Goal: Information Seeking & Learning: Learn about a topic

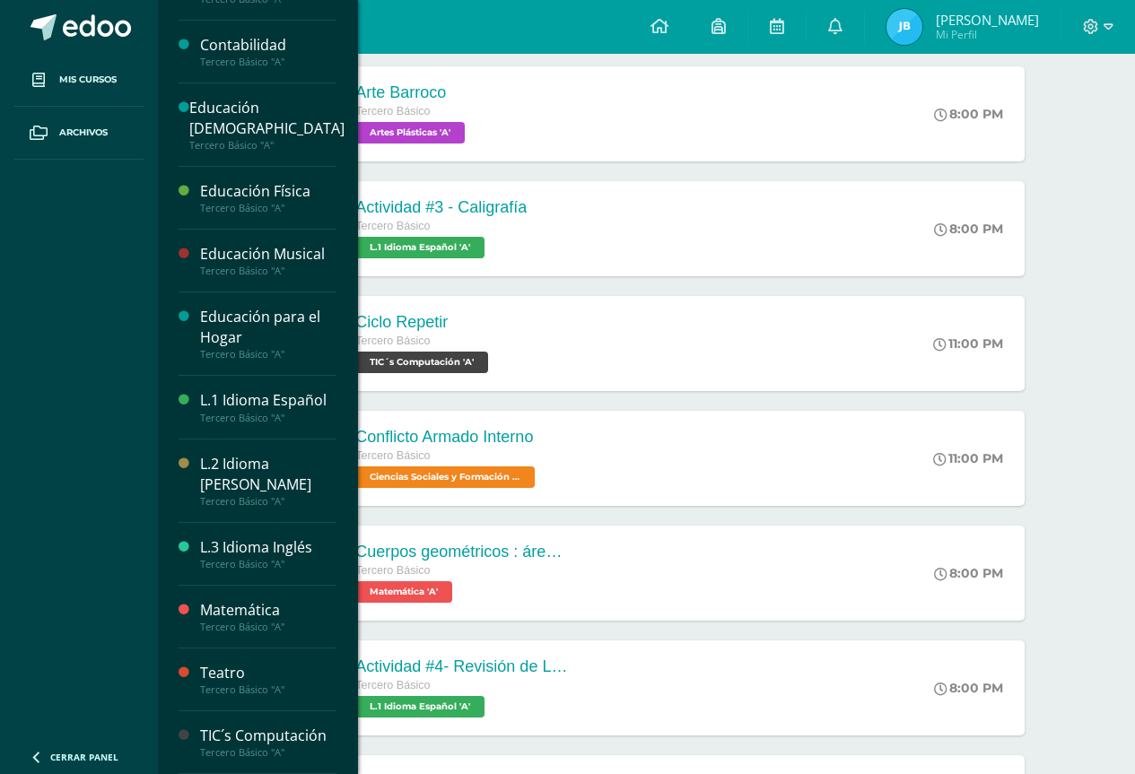
scroll to position [897, 0]
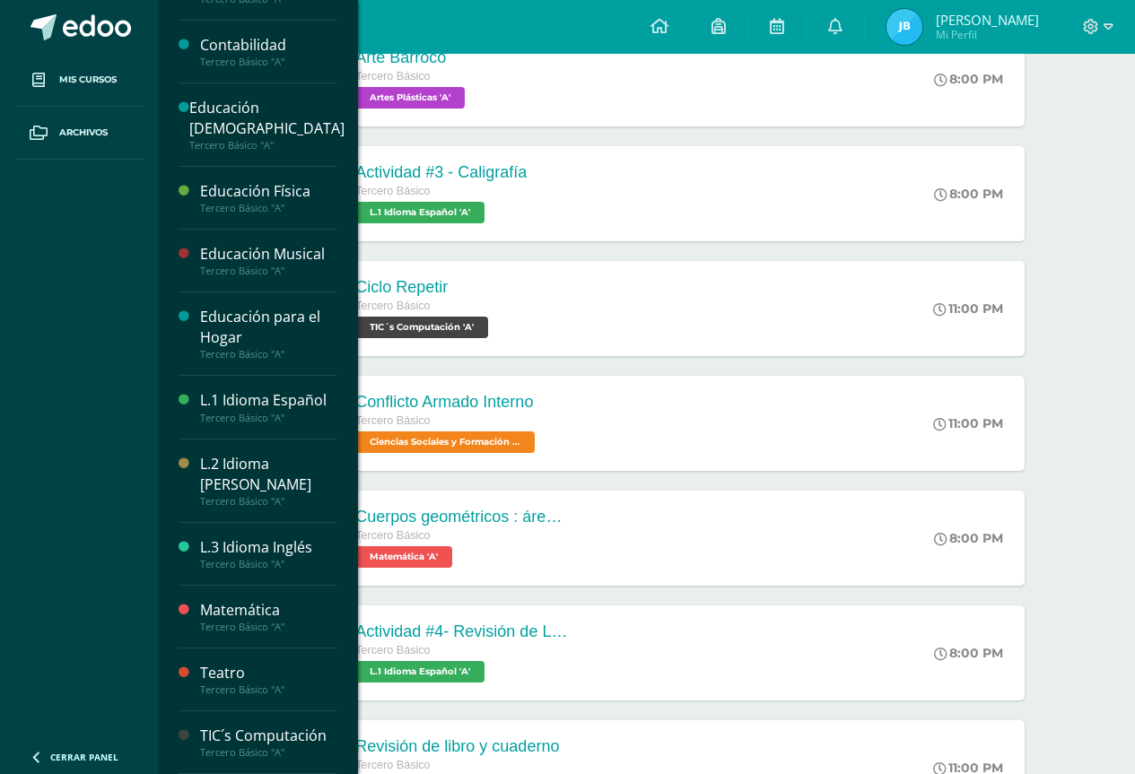
click at [251, 622] on div "Tercero Básico "A"" at bounding box center [268, 627] width 136 height 13
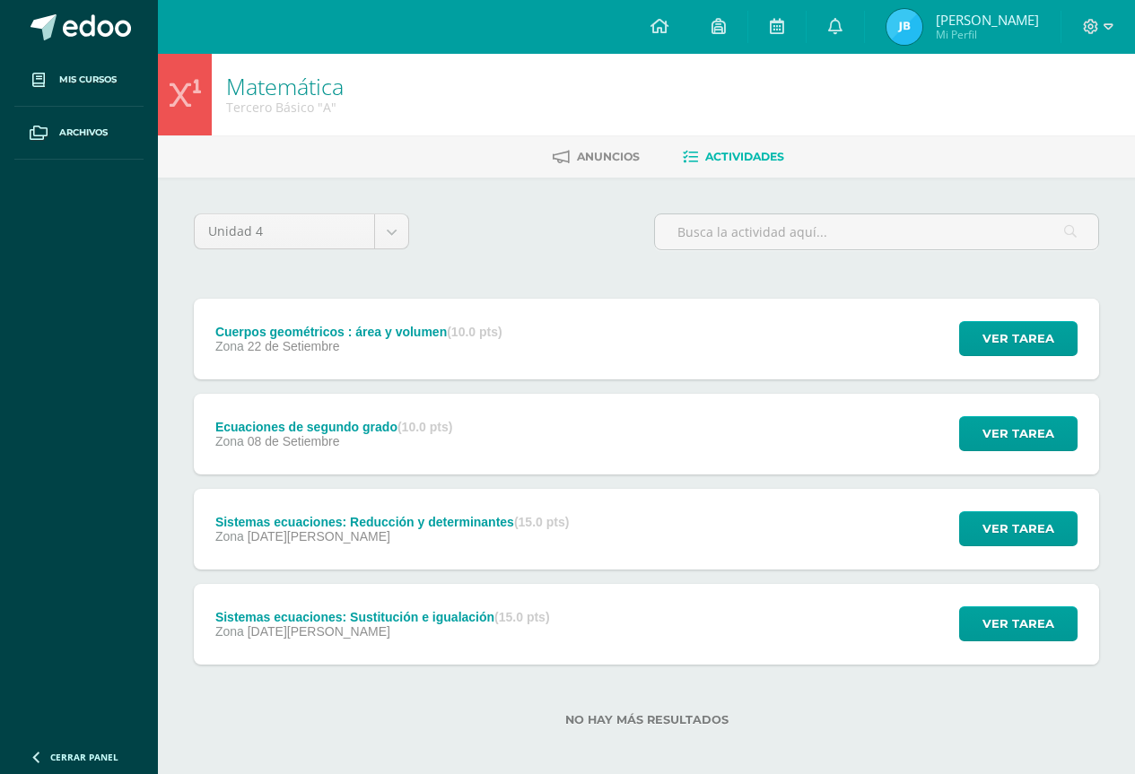
click at [370, 442] on div "Zona 08 de Setiembre" at bounding box center [334, 441] width 238 height 14
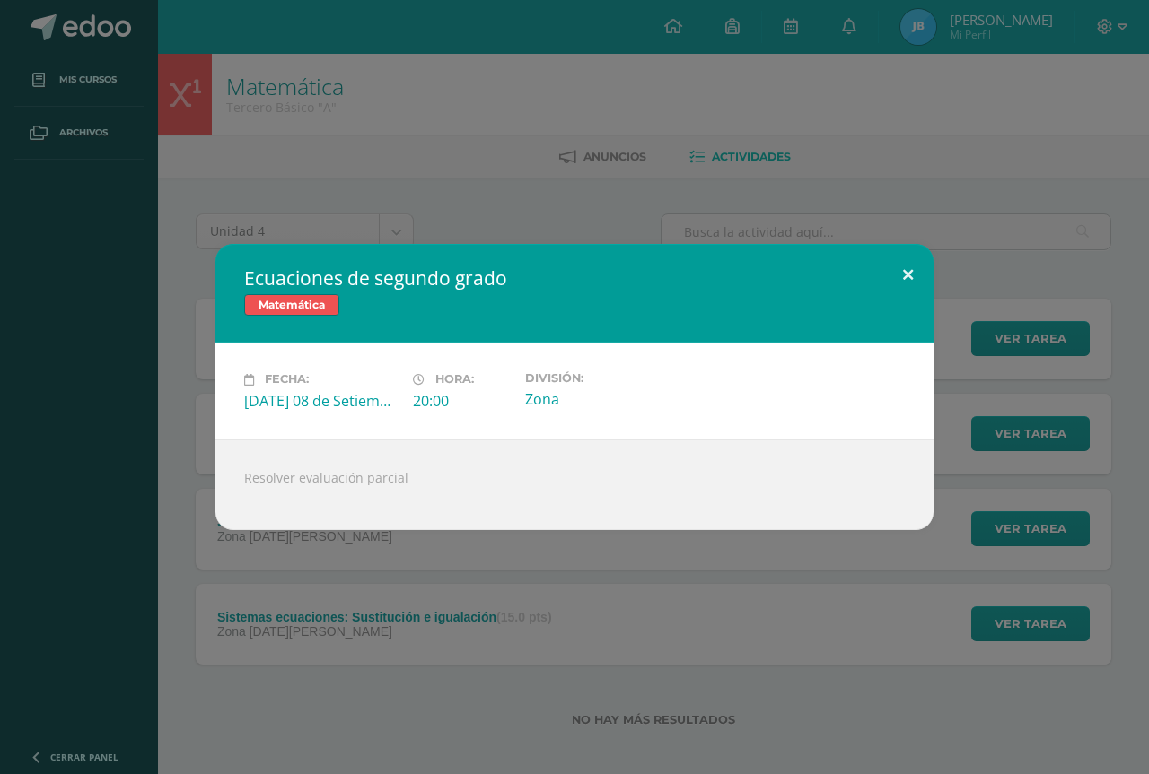
click at [912, 275] on button at bounding box center [907, 274] width 51 height 61
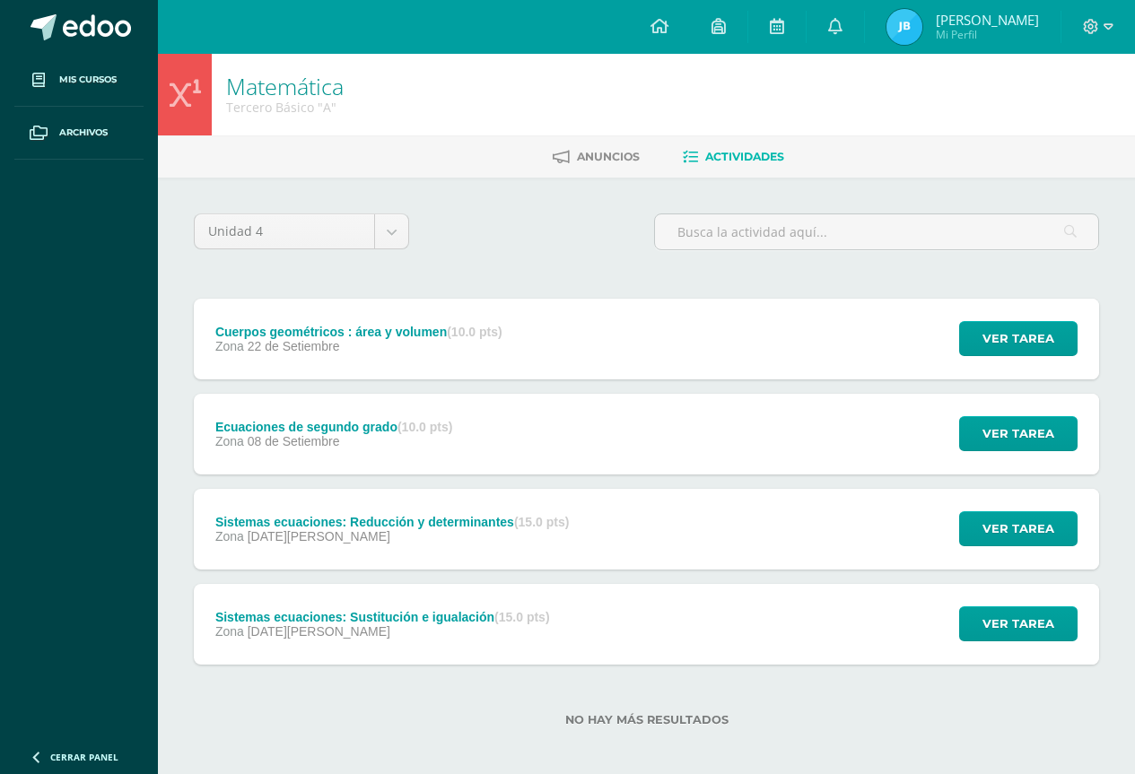
click at [441, 363] on div "Cuerpos geométricos : área y volumen (10.0 pts) Zona 22 de Setiembre" at bounding box center [359, 339] width 330 height 81
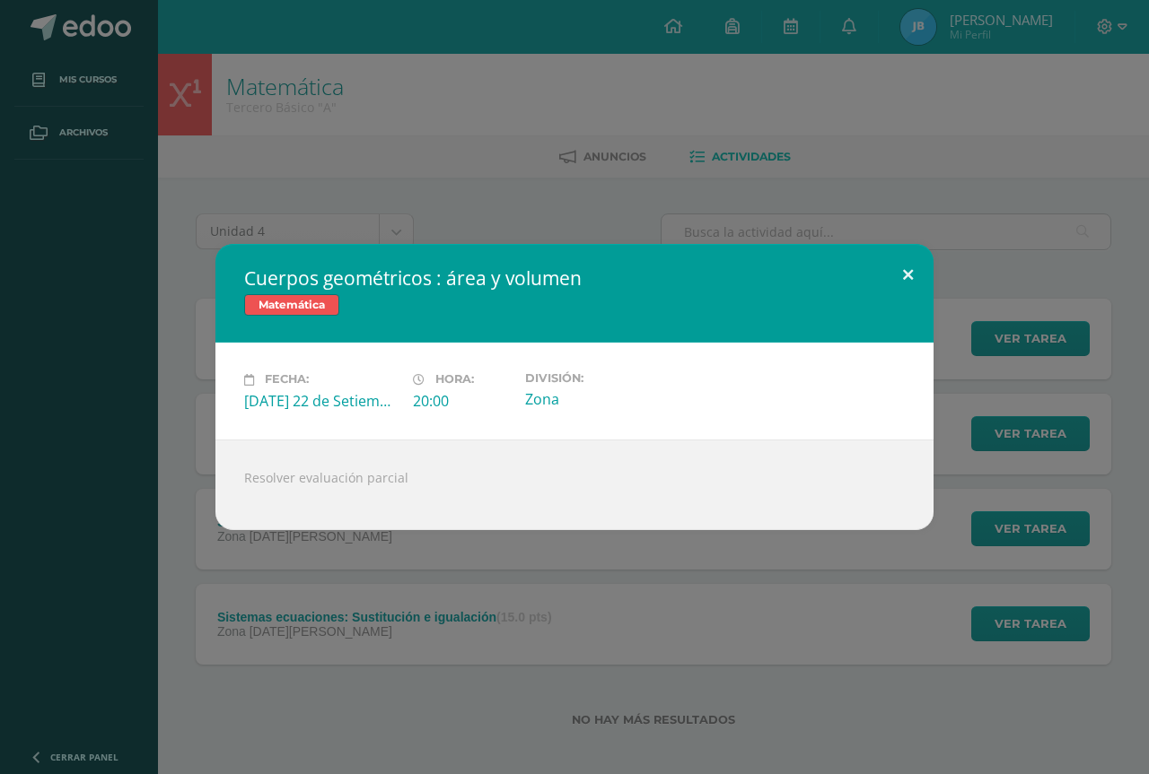
click at [886, 290] on button at bounding box center [907, 274] width 51 height 61
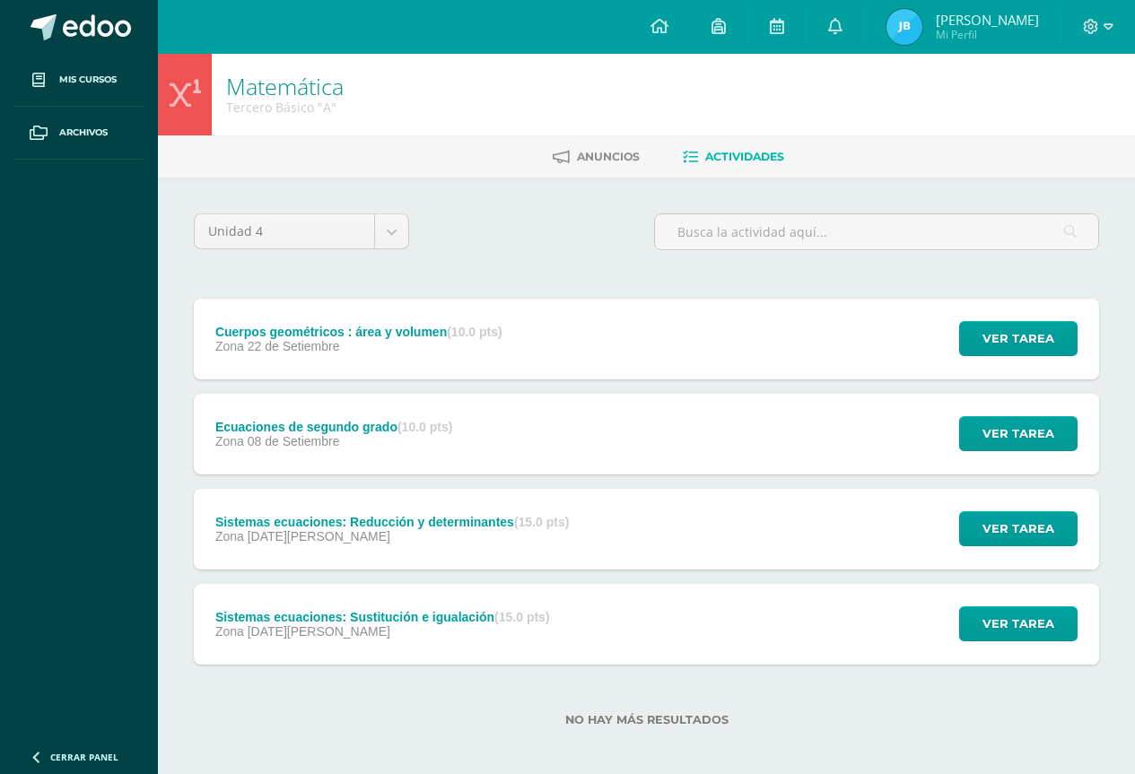
click at [381, 346] on div "Zona 22 de Setiembre" at bounding box center [358, 346] width 287 height 14
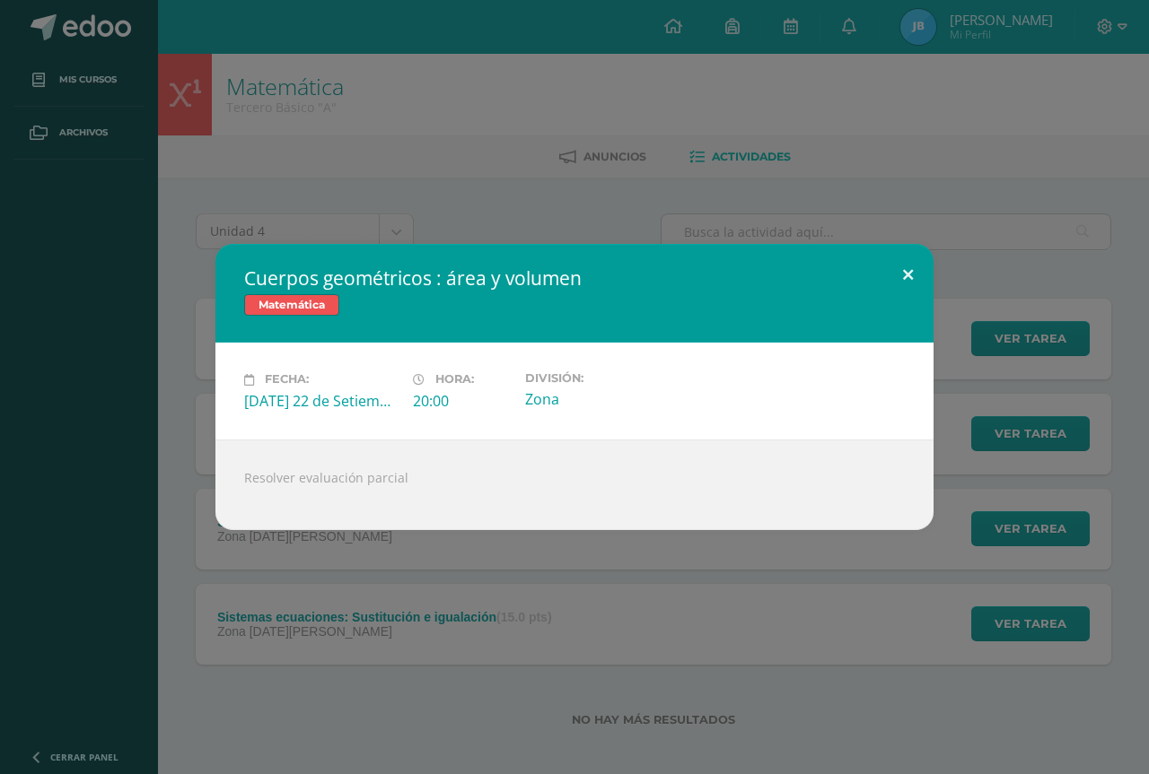
click at [896, 270] on button at bounding box center [907, 274] width 51 height 61
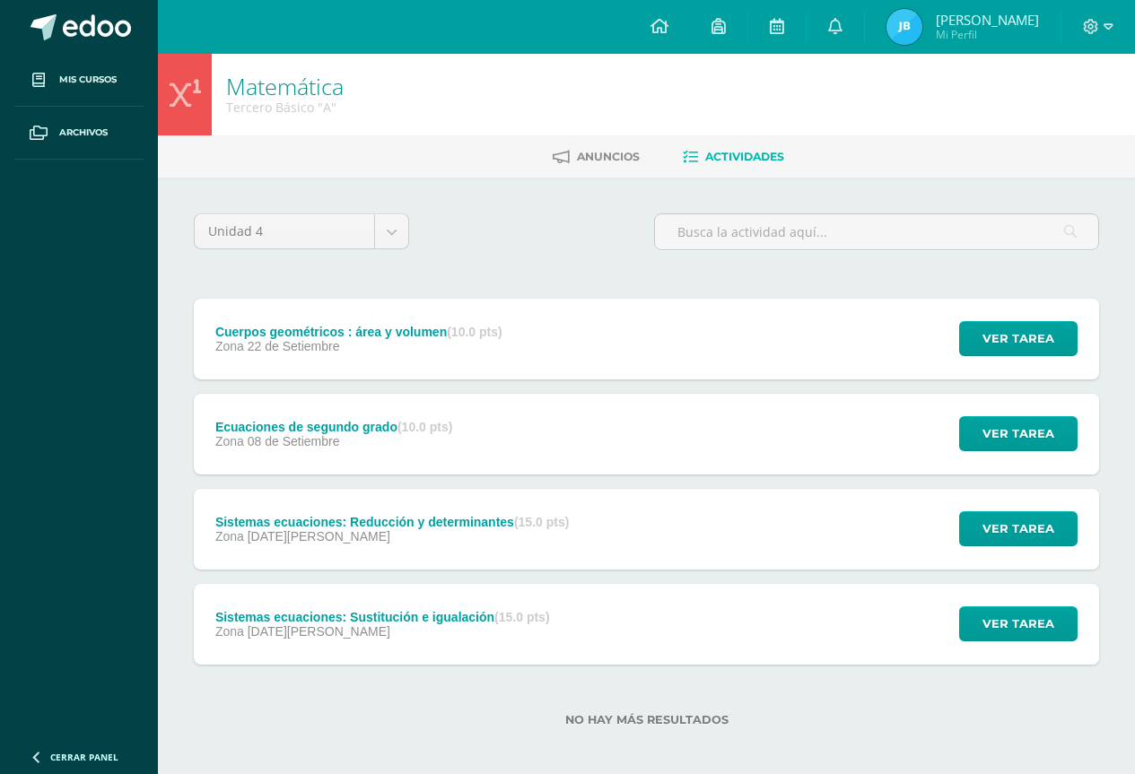
click at [506, 520] on div "Sistemas ecuaciones: Reducción y determinantes (15.0 pts)" at bounding box center [392, 522] width 354 height 14
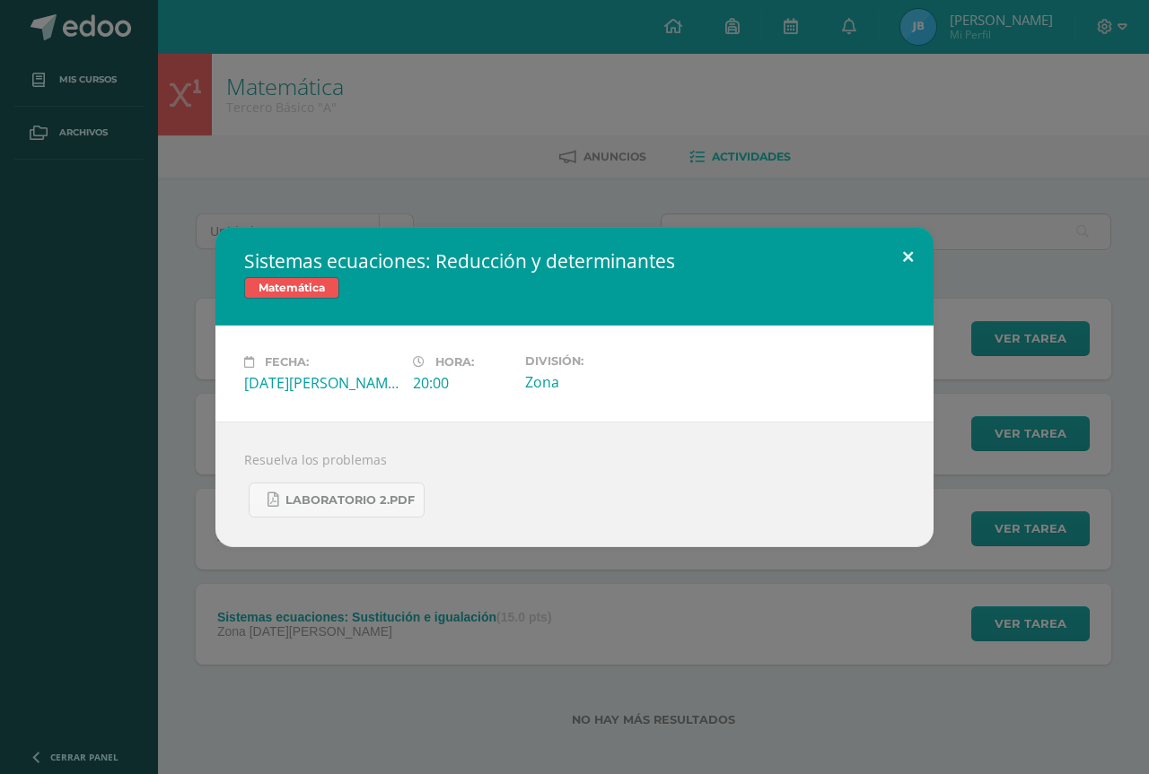
click at [906, 248] on button at bounding box center [907, 257] width 51 height 61
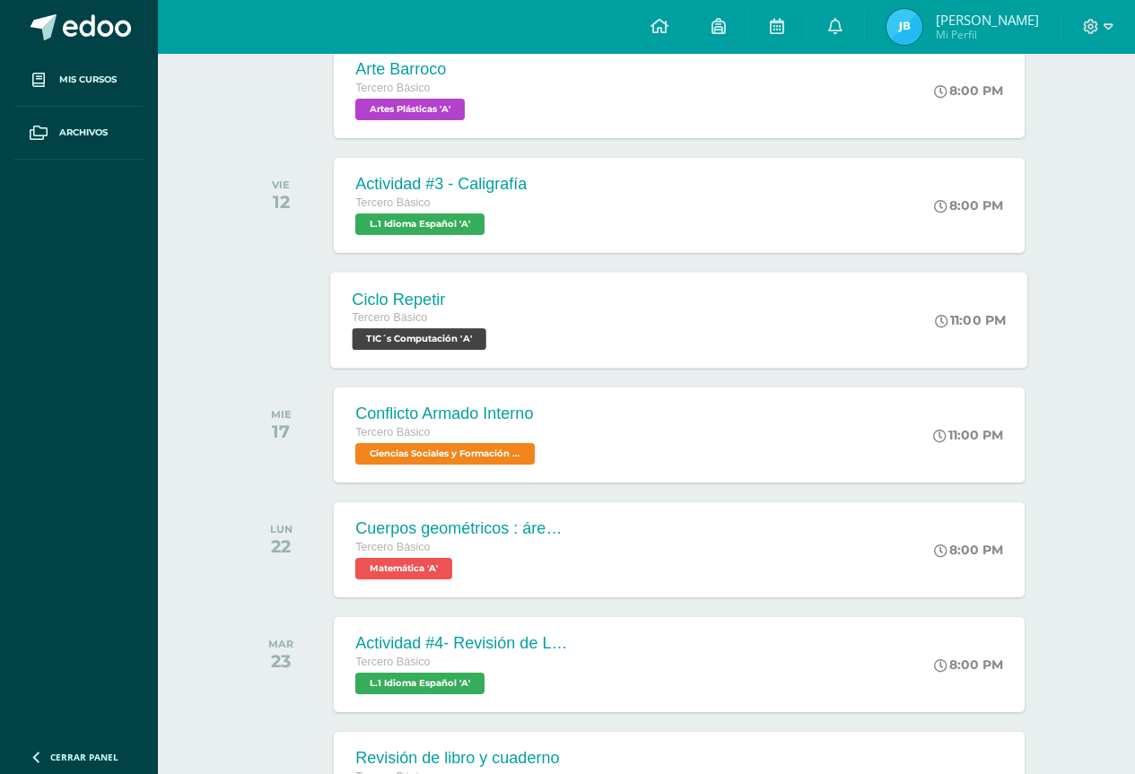
scroll to position [991, 0]
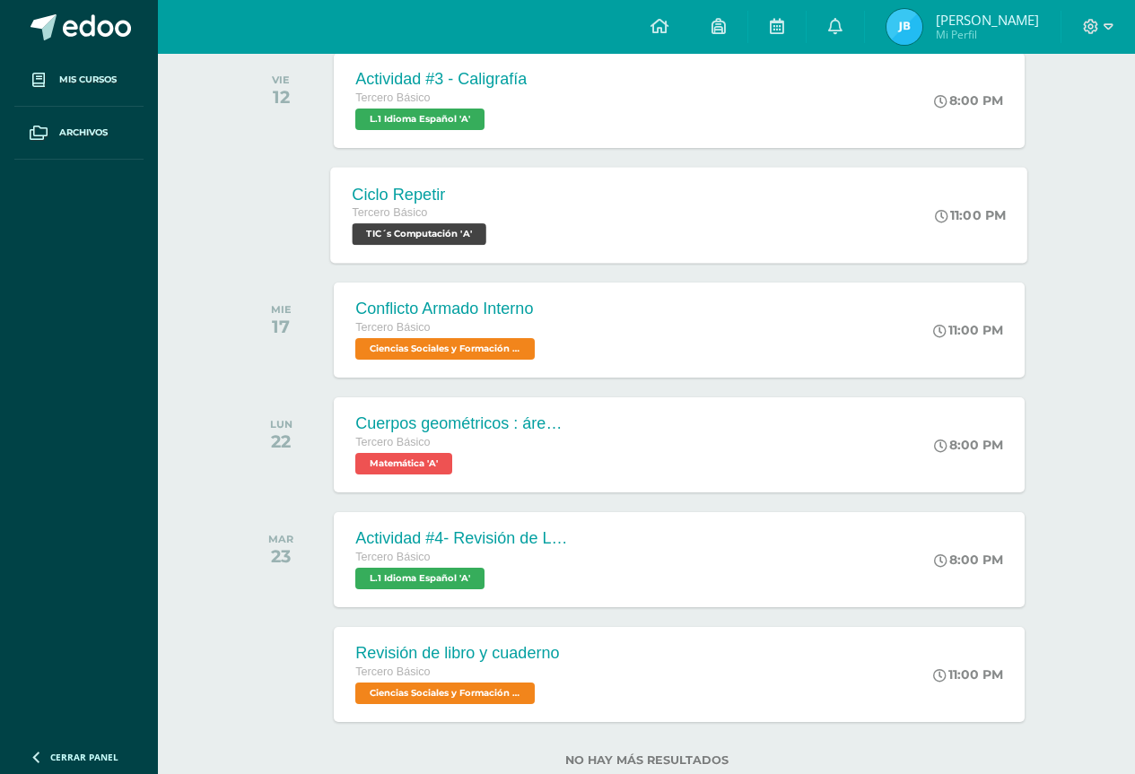
click at [471, 241] on span "TIC´s Computación 'A'" at bounding box center [420, 234] width 134 height 22
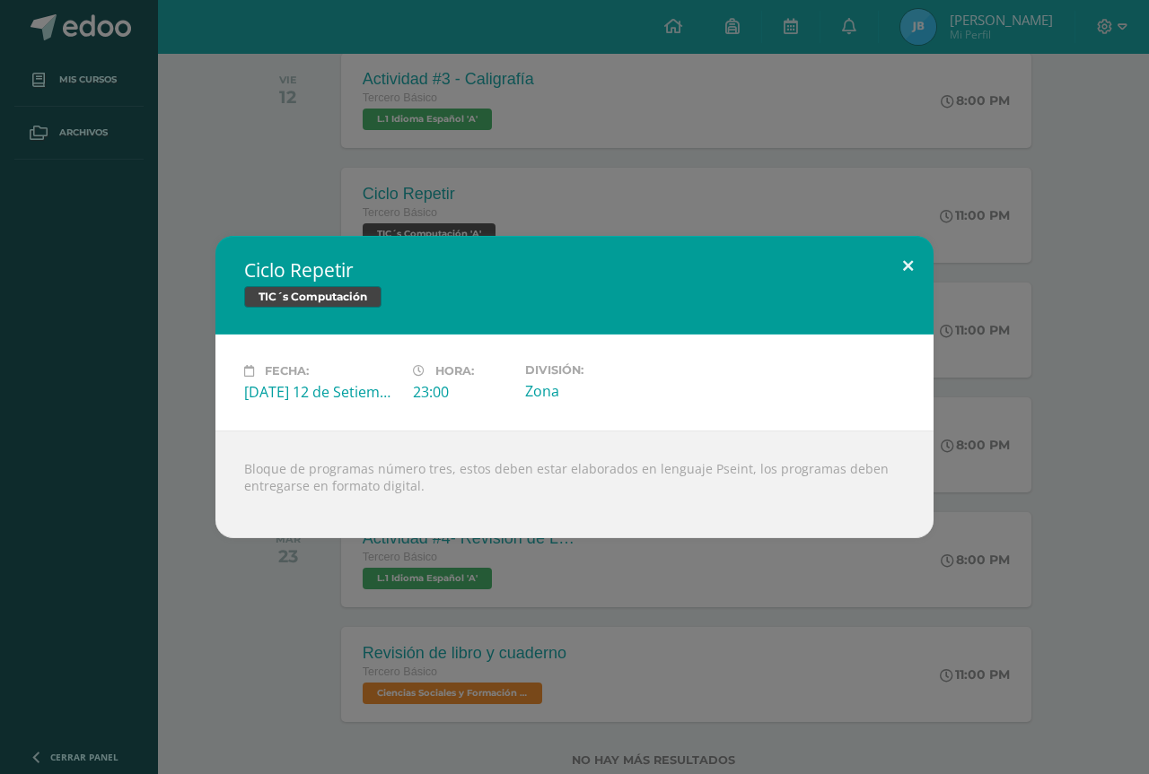
click at [890, 262] on button at bounding box center [907, 266] width 51 height 61
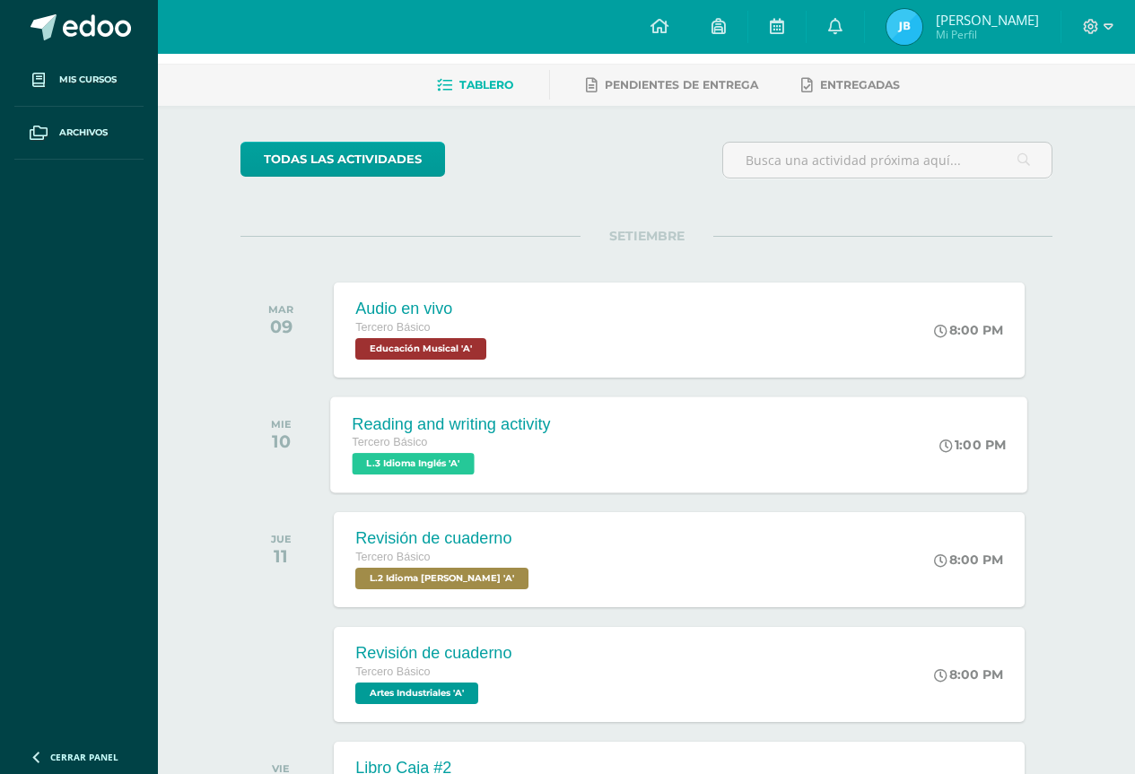
scroll to position [0, 0]
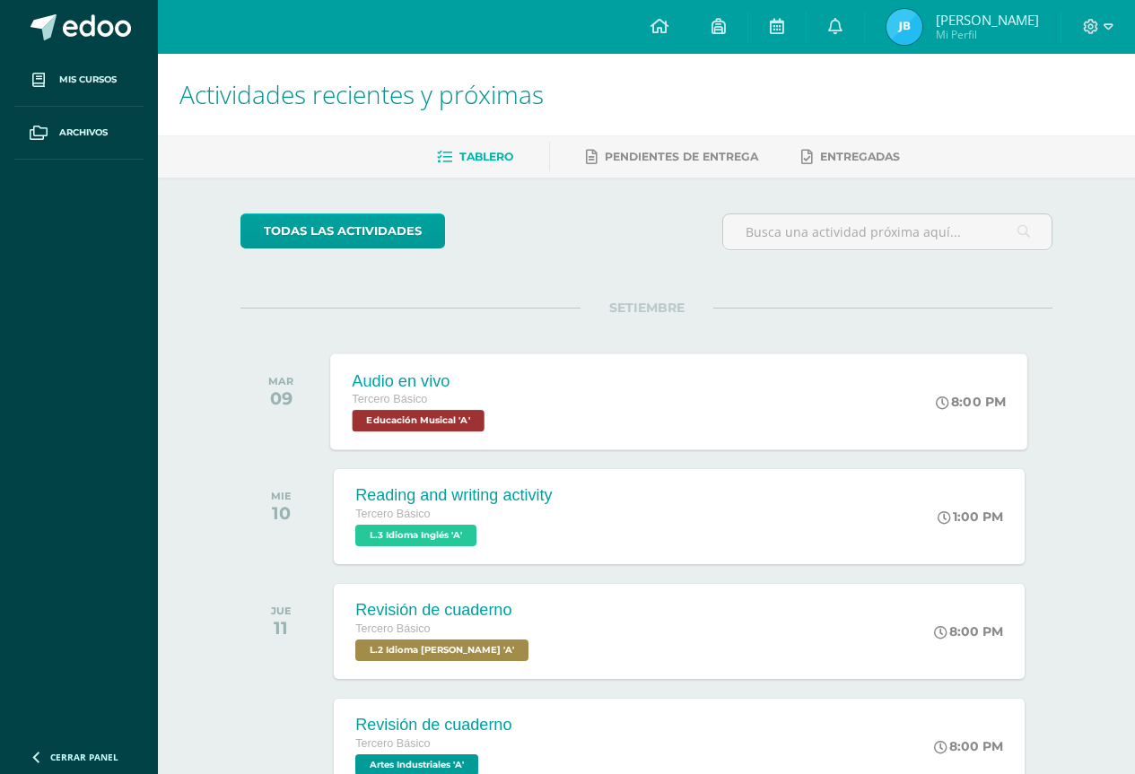
click at [462, 397] on div "Tercero Básico" at bounding box center [421, 400] width 137 height 20
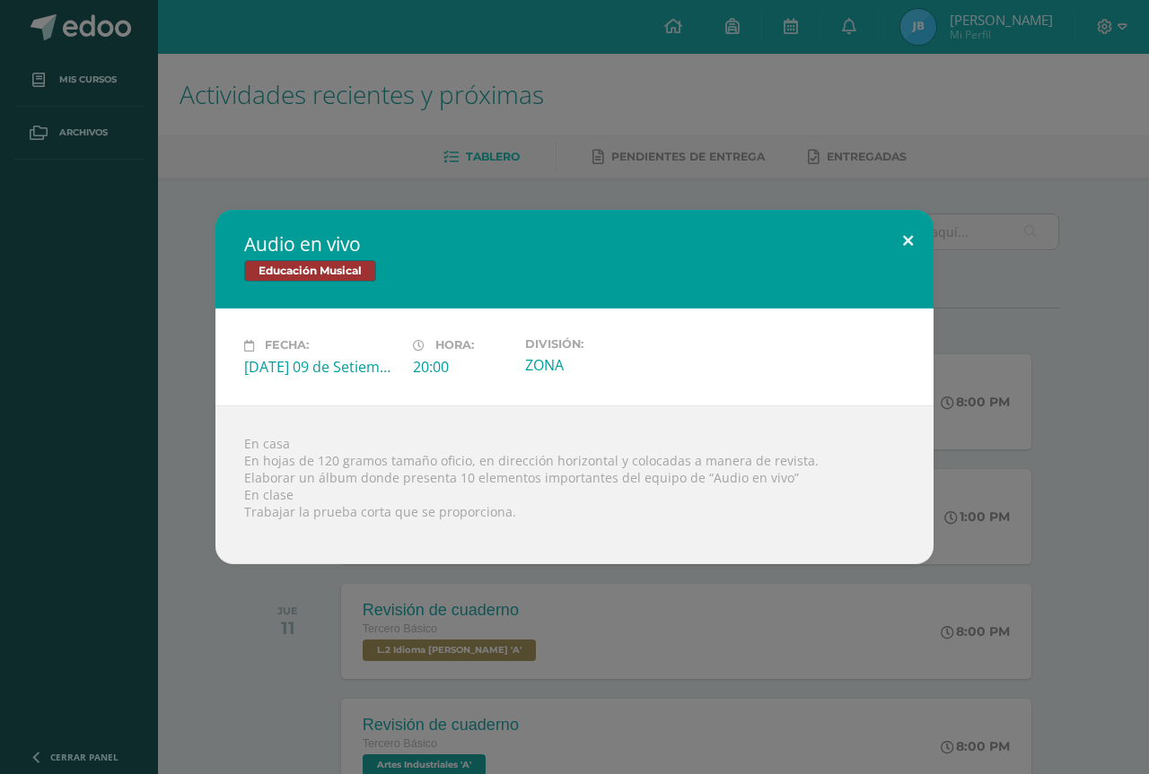
click at [900, 248] on button at bounding box center [907, 240] width 51 height 61
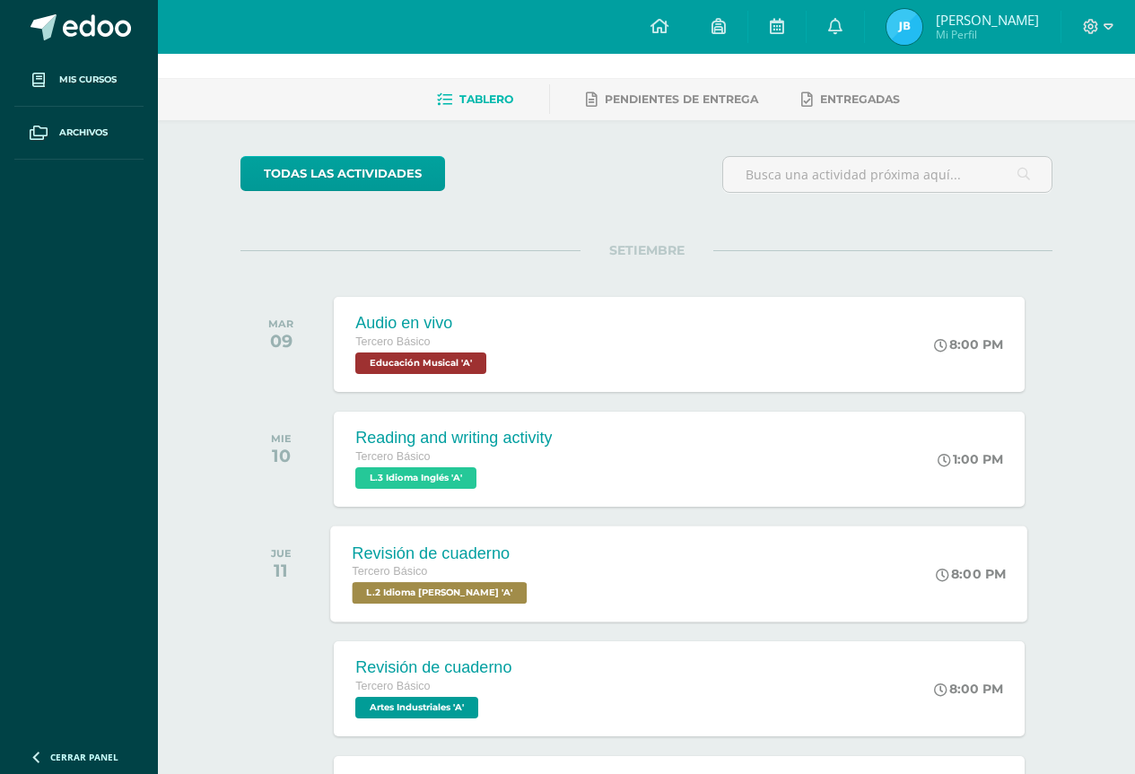
scroll to position [90, 0]
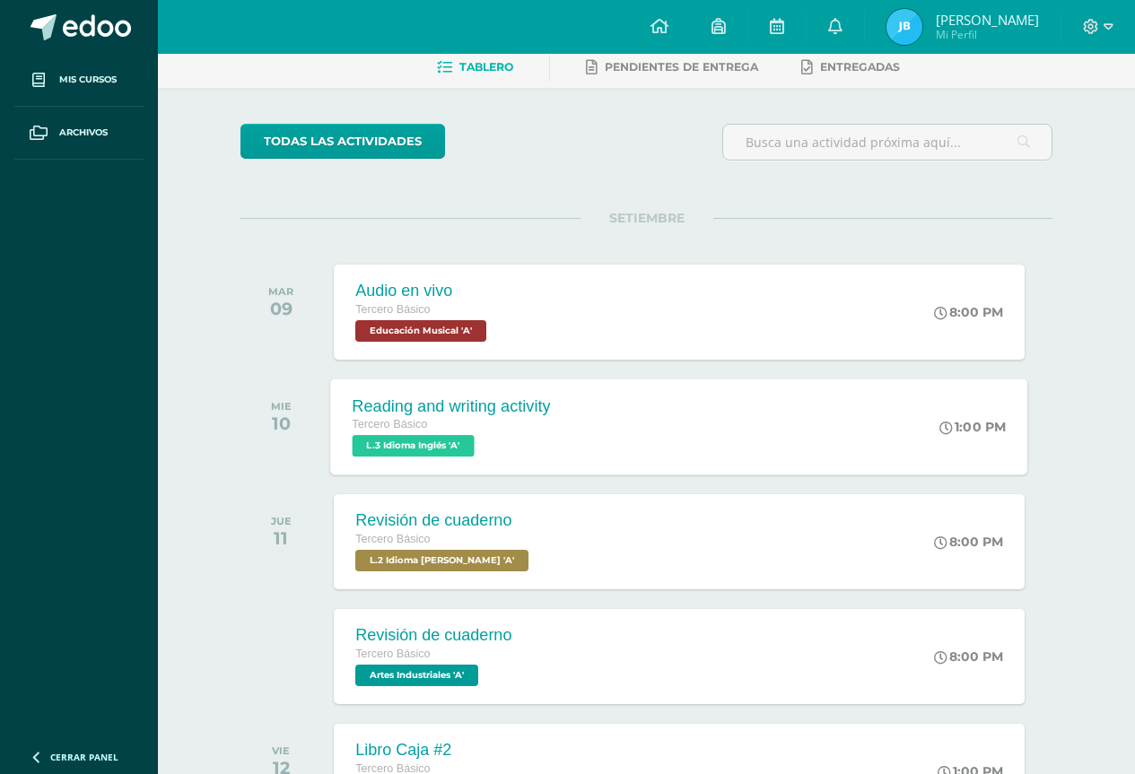
click at [457, 446] on span "L.3 Idioma Inglés 'A'" at bounding box center [414, 446] width 122 height 22
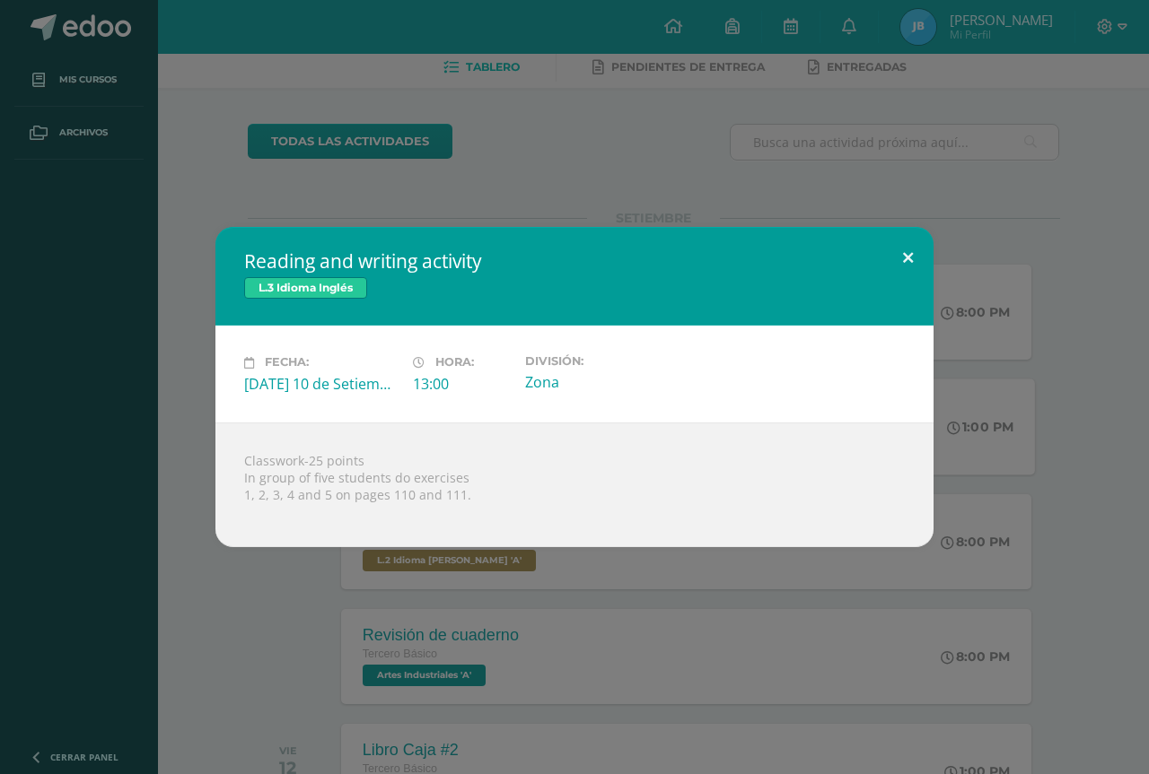
click at [910, 252] on button at bounding box center [907, 257] width 51 height 61
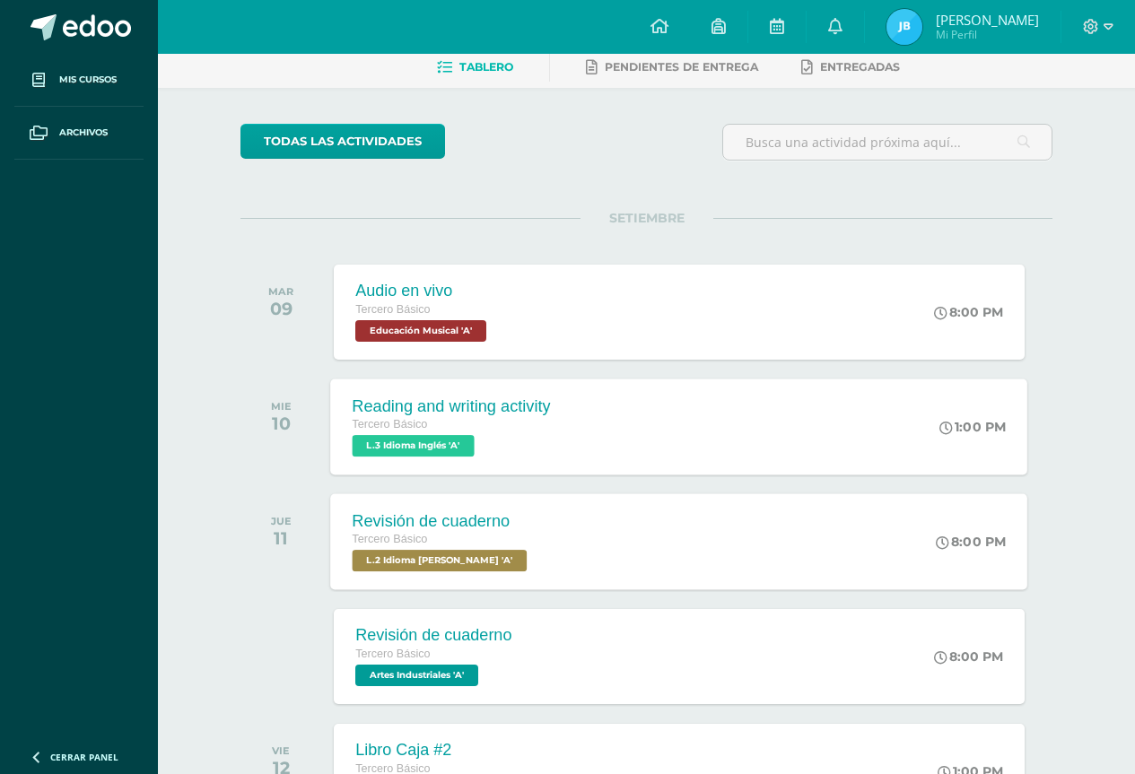
click at [503, 553] on span "L.2 Idioma [PERSON_NAME] 'A'" at bounding box center [440, 561] width 175 height 22
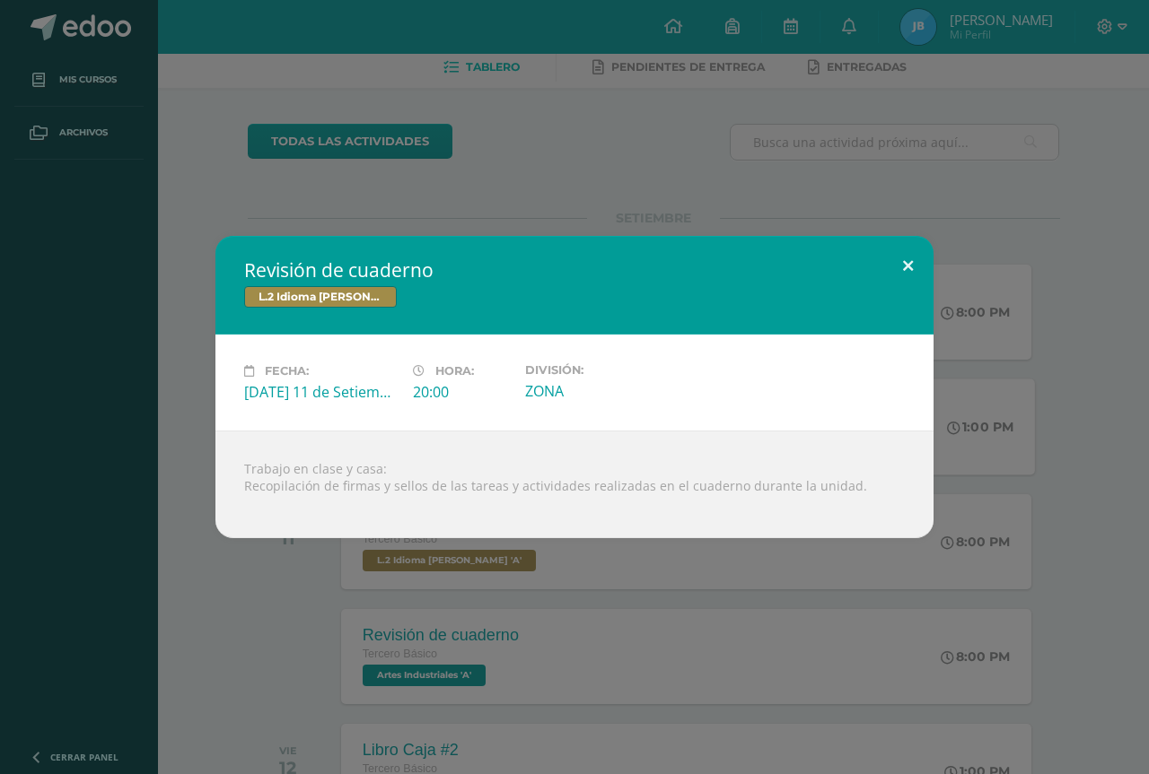
click at [894, 279] on button at bounding box center [907, 266] width 51 height 61
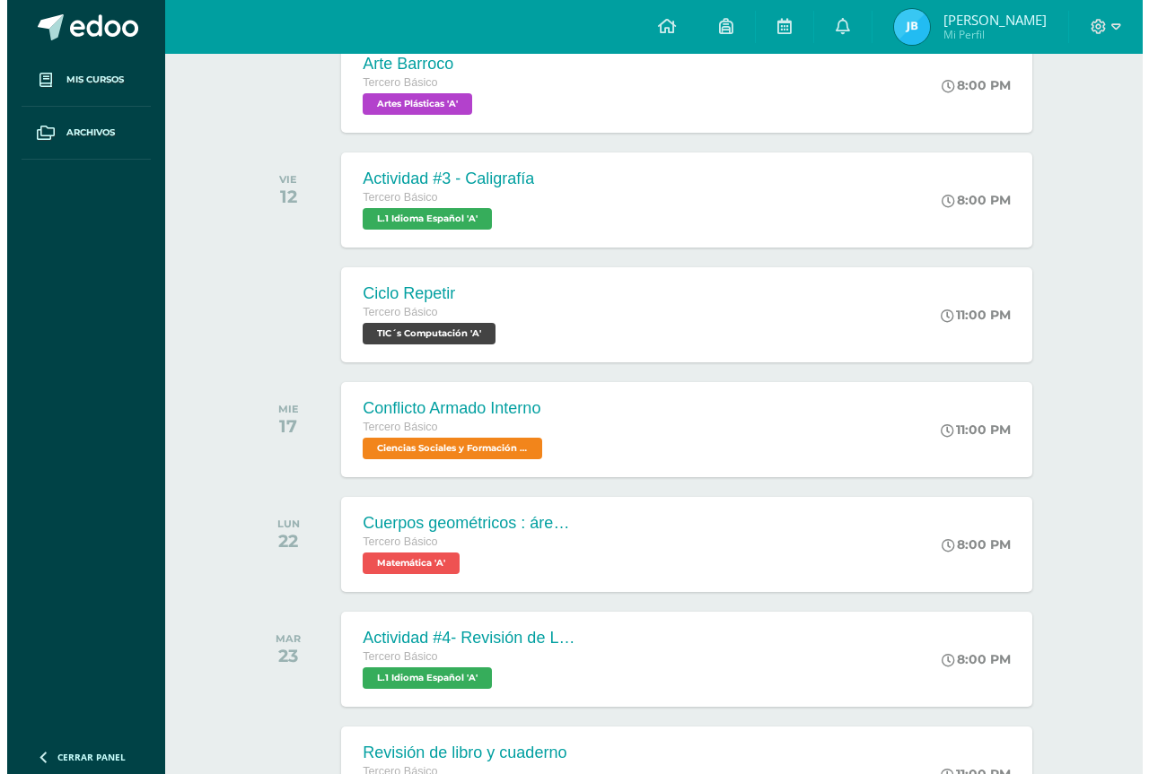
scroll to position [682, 0]
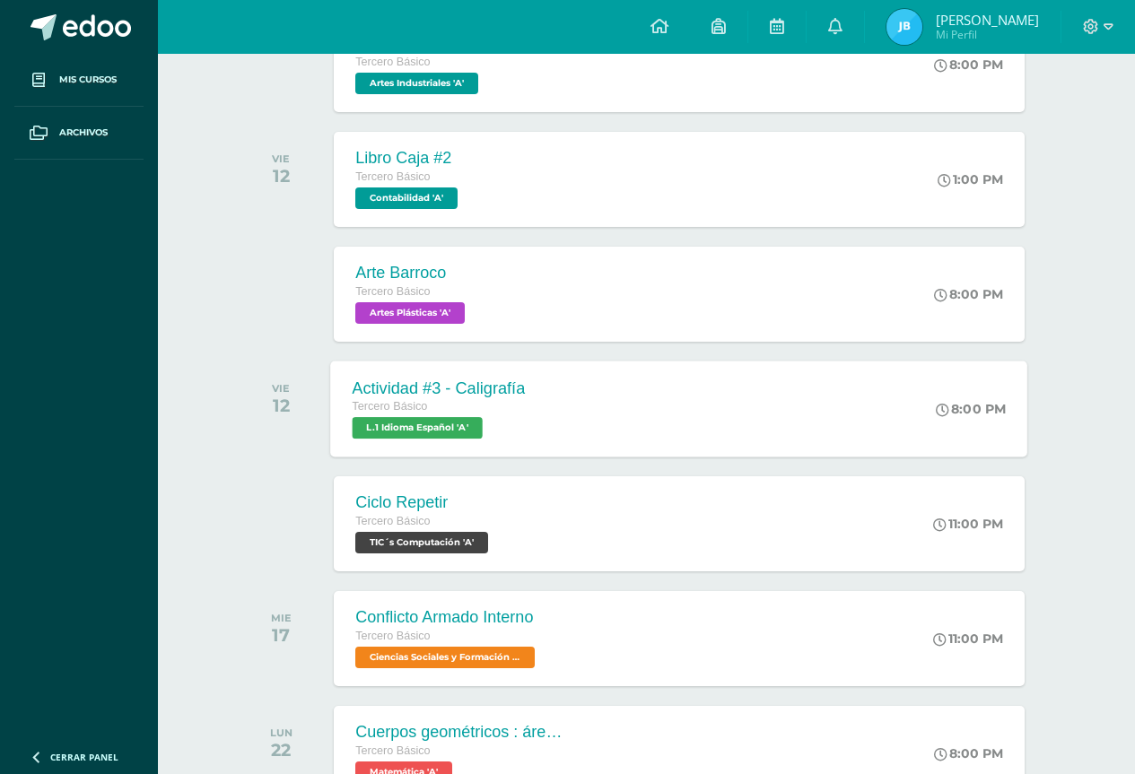
click at [438, 424] on span "L.1 Idioma Español 'A'" at bounding box center [418, 428] width 130 height 22
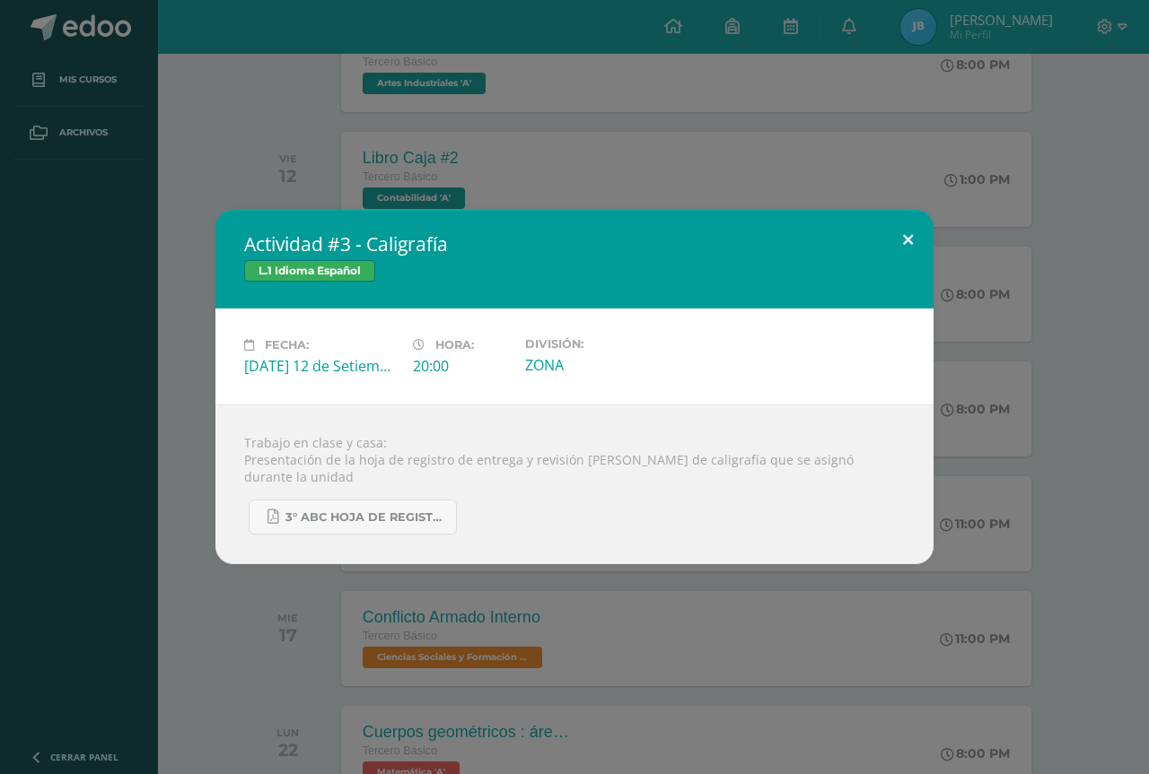
click at [925, 240] on button at bounding box center [907, 240] width 51 height 61
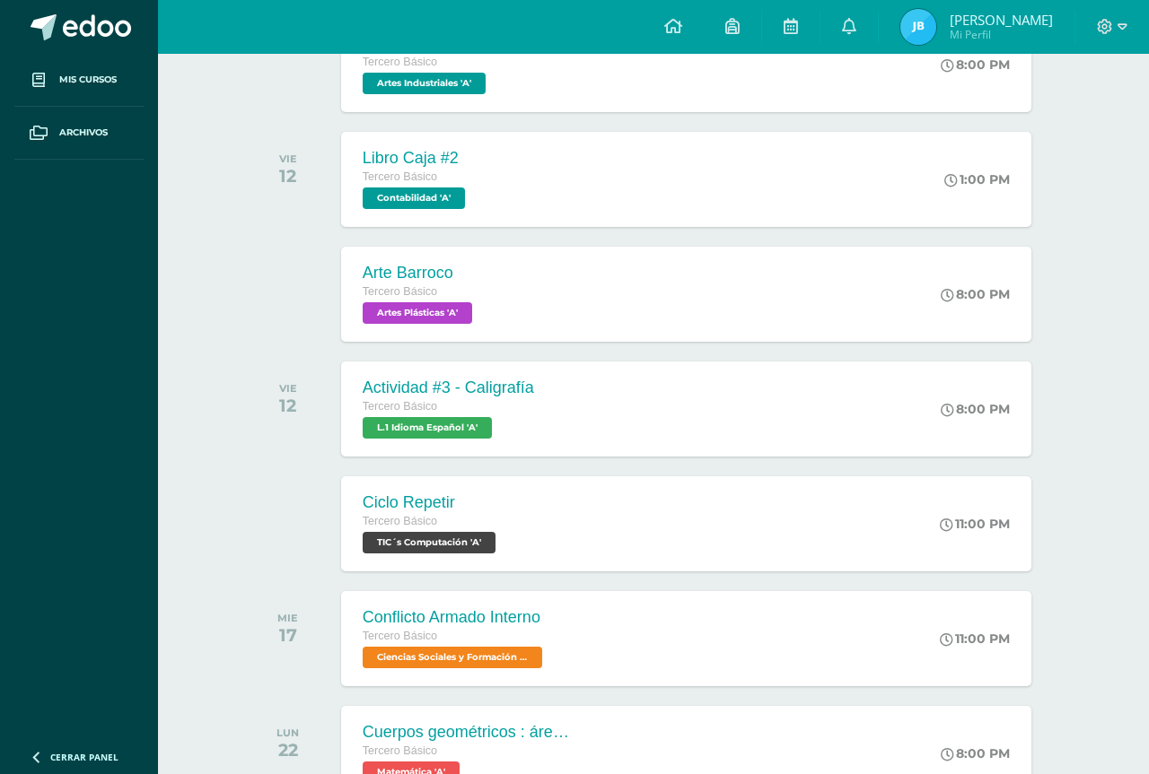
click at [465, 288] on div "Tercero Básico" at bounding box center [420, 293] width 114 height 20
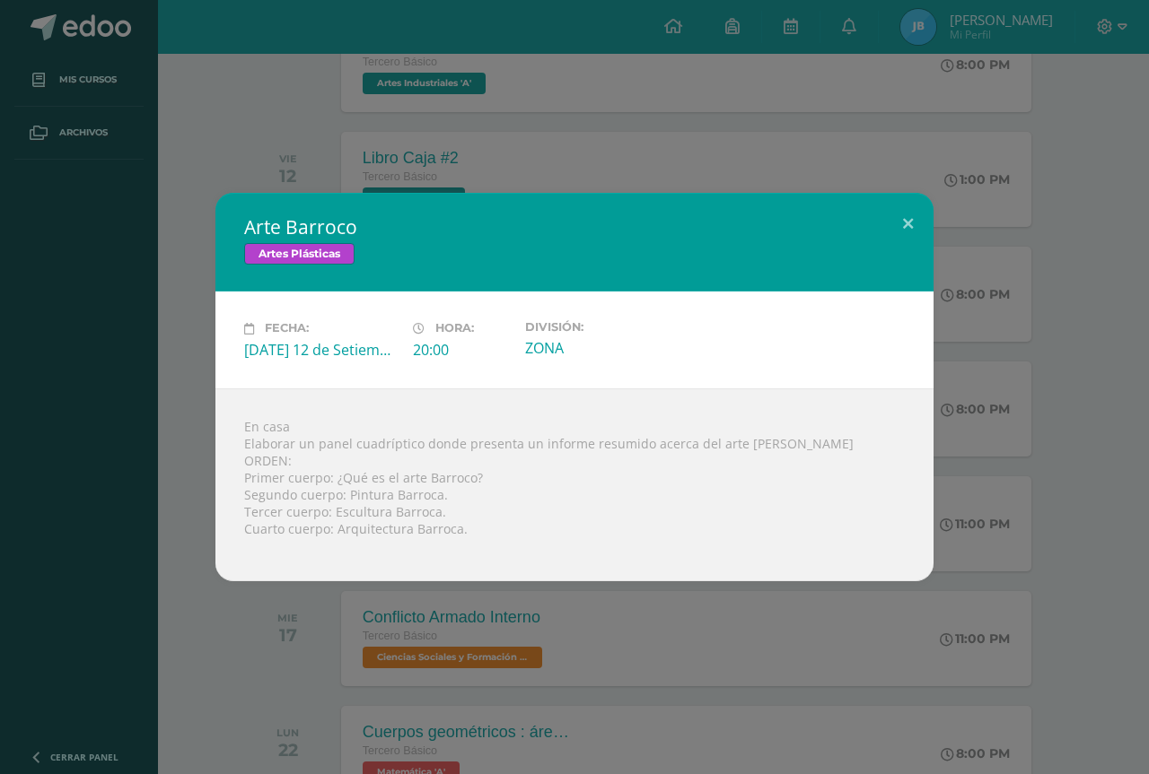
click at [938, 246] on div "Arte Barroco Artes Plásticas Fecha: [DATE] 12 de Setiembre Hora: 20:00 División…" at bounding box center [574, 387] width 1134 height 388
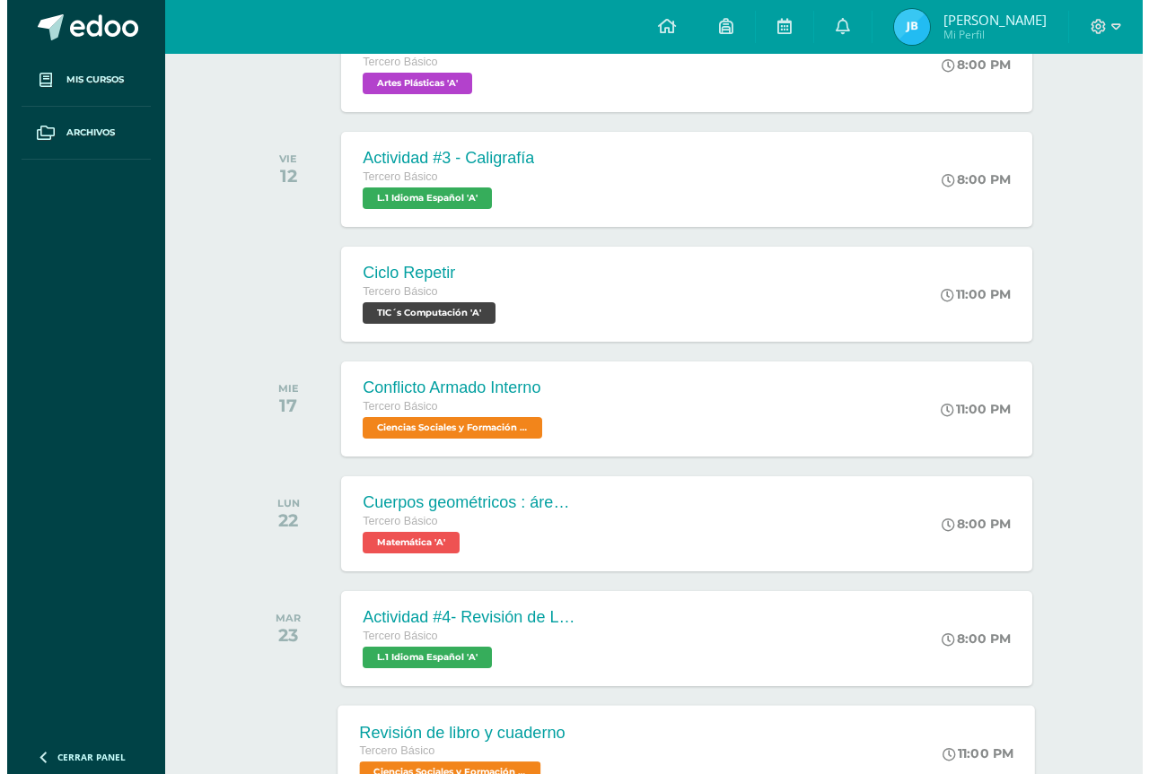
scroll to position [1041, 0]
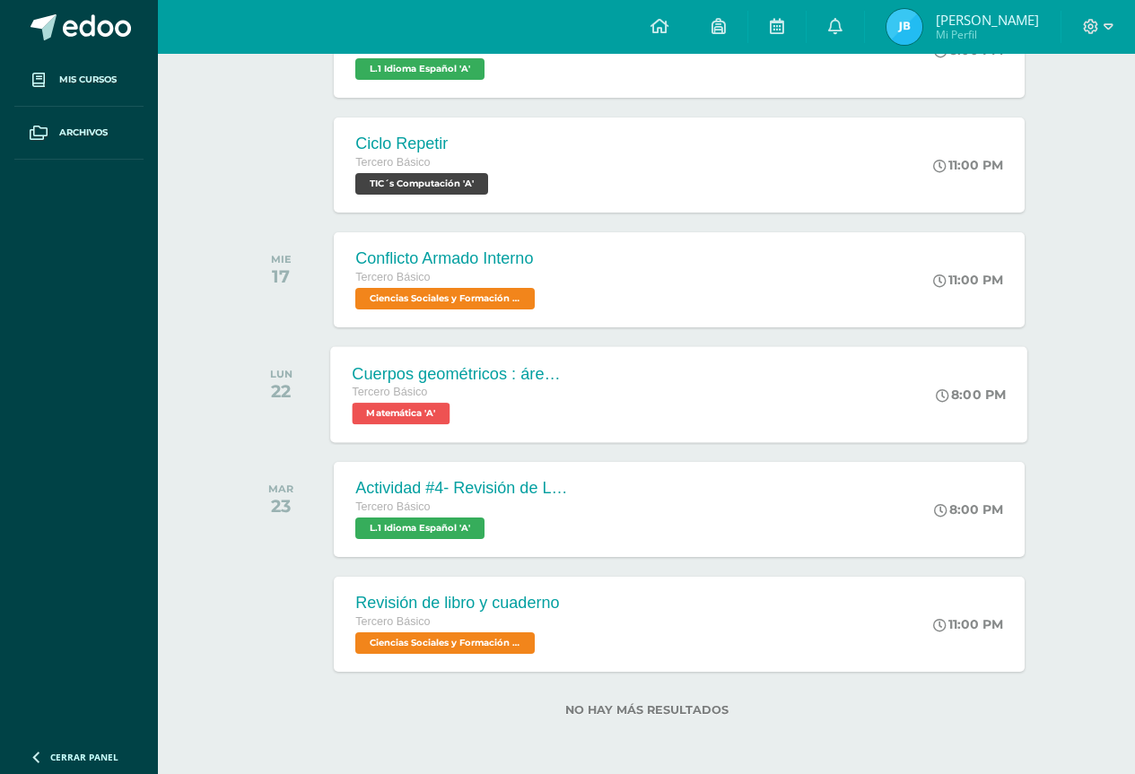
click at [457, 375] on div "Cuerpos geométricos : área y volumen" at bounding box center [461, 373] width 217 height 19
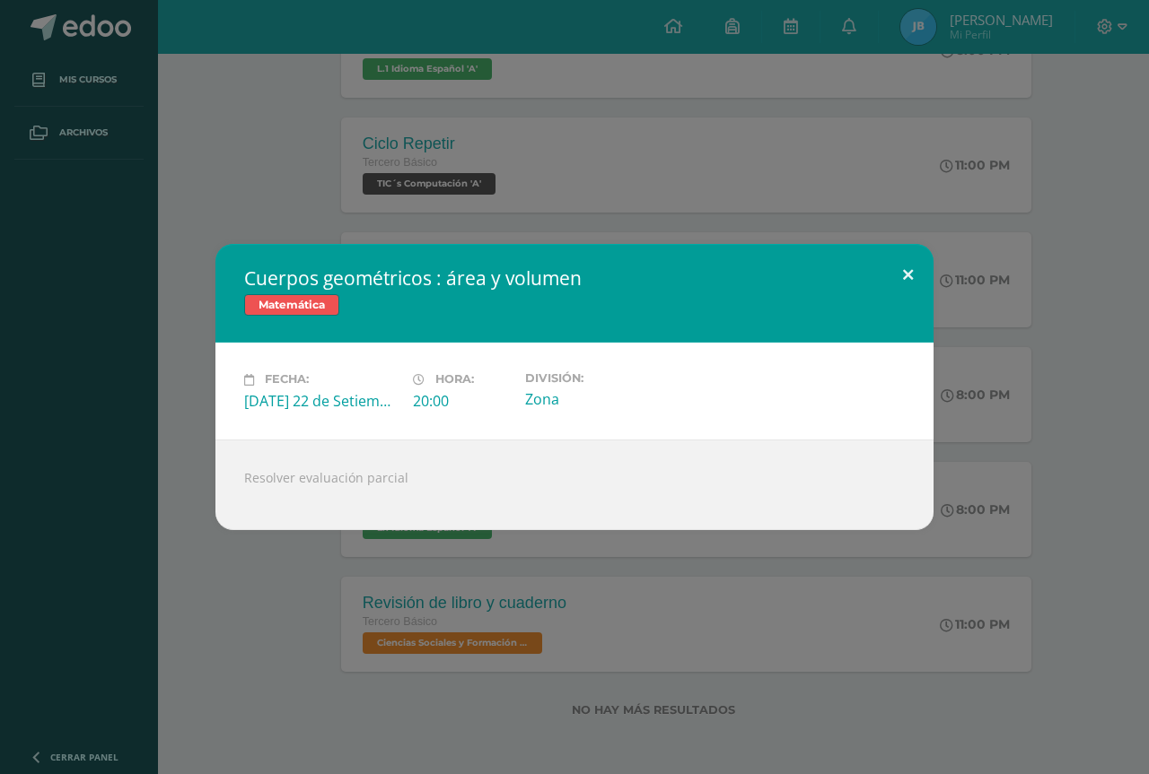
click at [888, 266] on button at bounding box center [907, 274] width 51 height 61
